Goal: Use online tool/utility: Utilize a website feature to perform a specific function

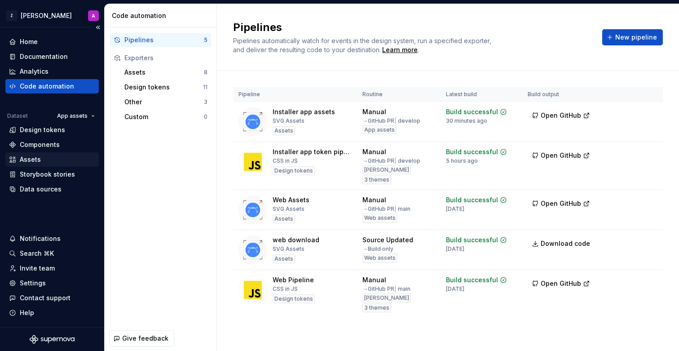
click at [50, 162] on div "Assets" at bounding box center [52, 159] width 86 height 9
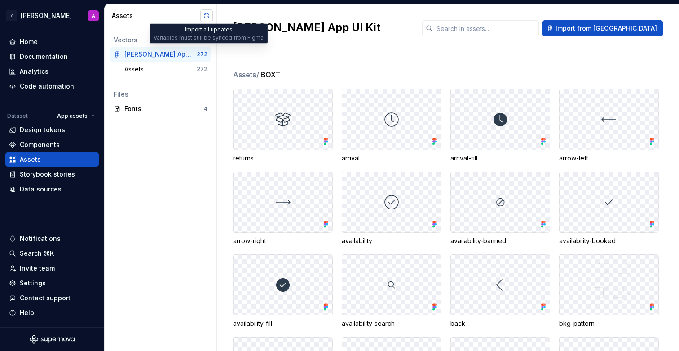
click at [210, 17] on button "button" at bounding box center [206, 15] width 13 height 13
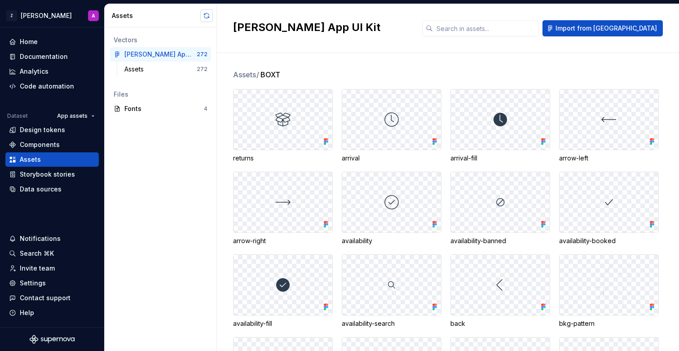
click at [208, 17] on button "button" at bounding box center [206, 15] width 13 height 13
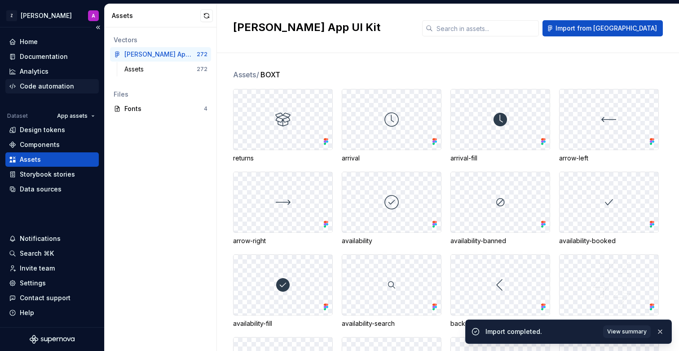
click at [57, 84] on div "Code automation" at bounding box center [47, 86] width 54 height 9
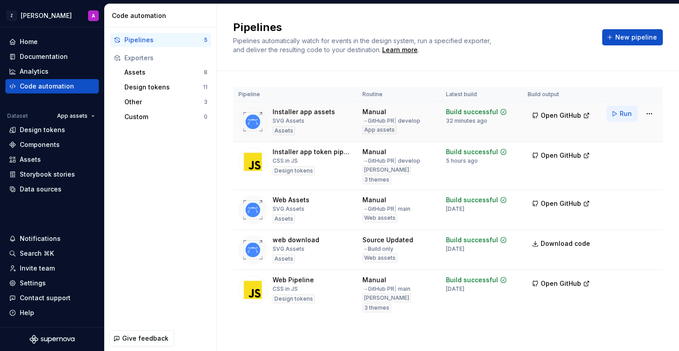
click at [625, 114] on span "Run" at bounding box center [626, 113] width 12 height 9
click at [40, 159] on div "Assets" at bounding box center [52, 159] width 86 height 9
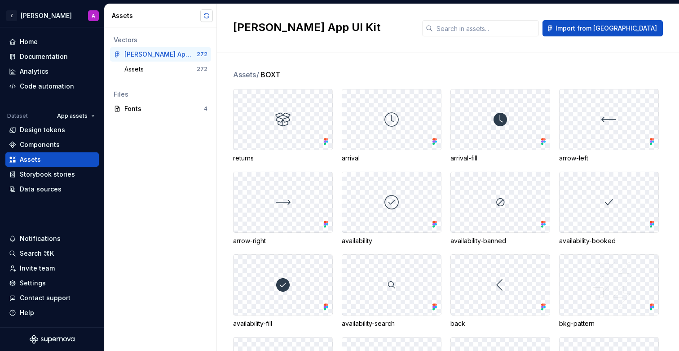
click at [207, 17] on button "button" at bounding box center [206, 15] width 13 height 13
click at [210, 15] on button "button" at bounding box center [206, 15] width 13 height 13
click at [39, 82] on div "Code automation" at bounding box center [47, 86] width 54 height 9
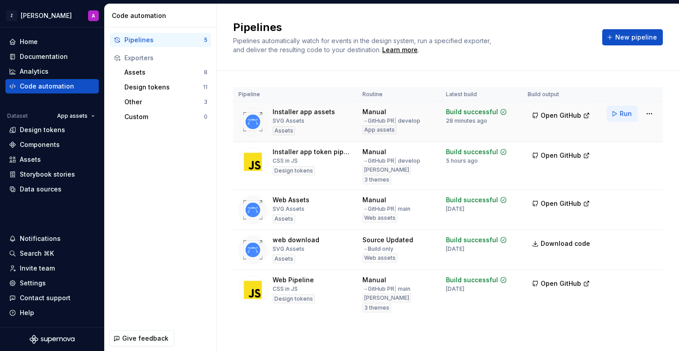
click at [613, 115] on button "Run" at bounding box center [622, 114] width 31 height 16
